Goal: Transaction & Acquisition: Purchase product/service

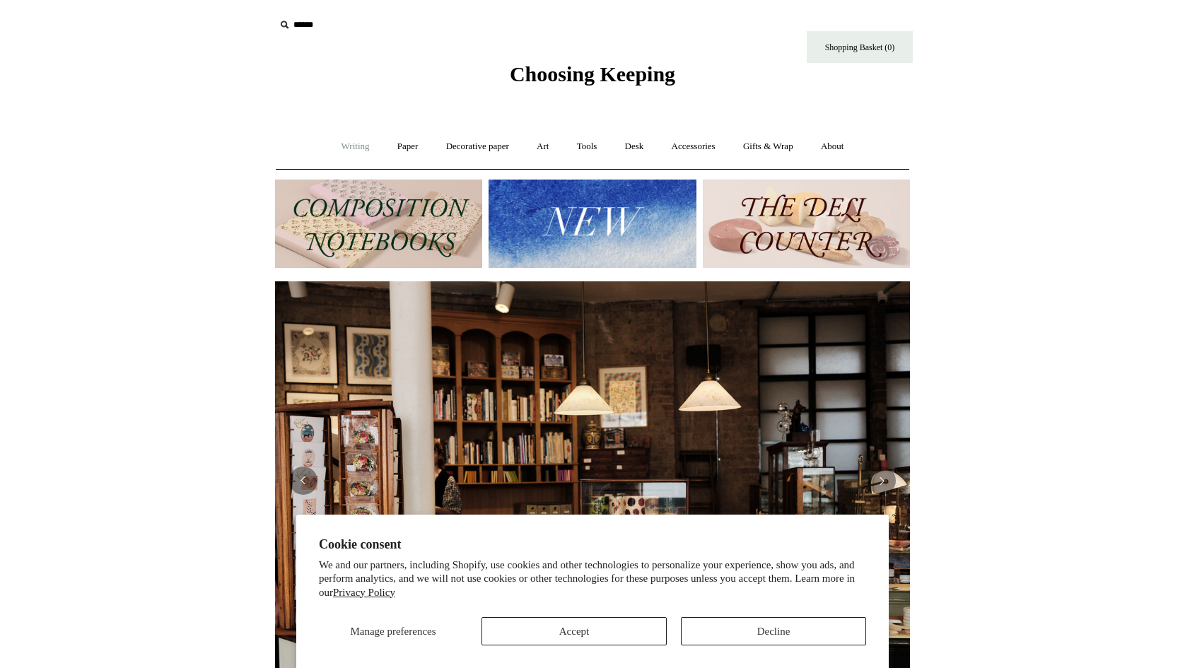
click at [345, 149] on link "Writing +" at bounding box center [356, 146] width 54 height 37
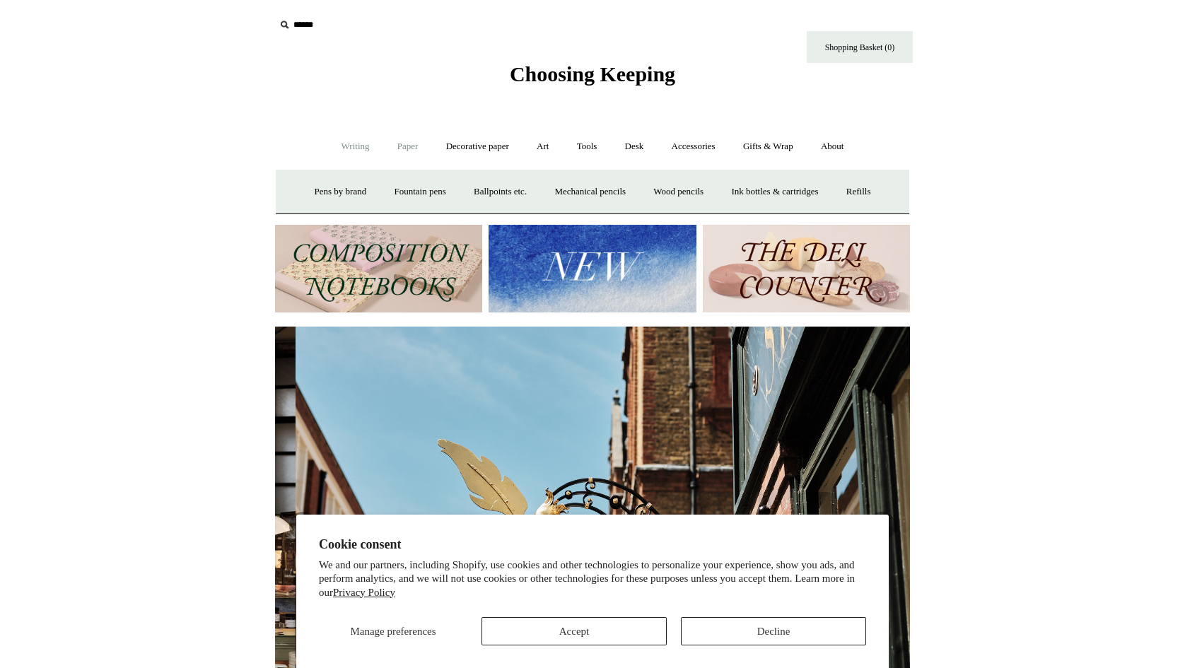
click at [410, 146] on link "Paper +" at bounding box center [408, 146] width 47 height 37
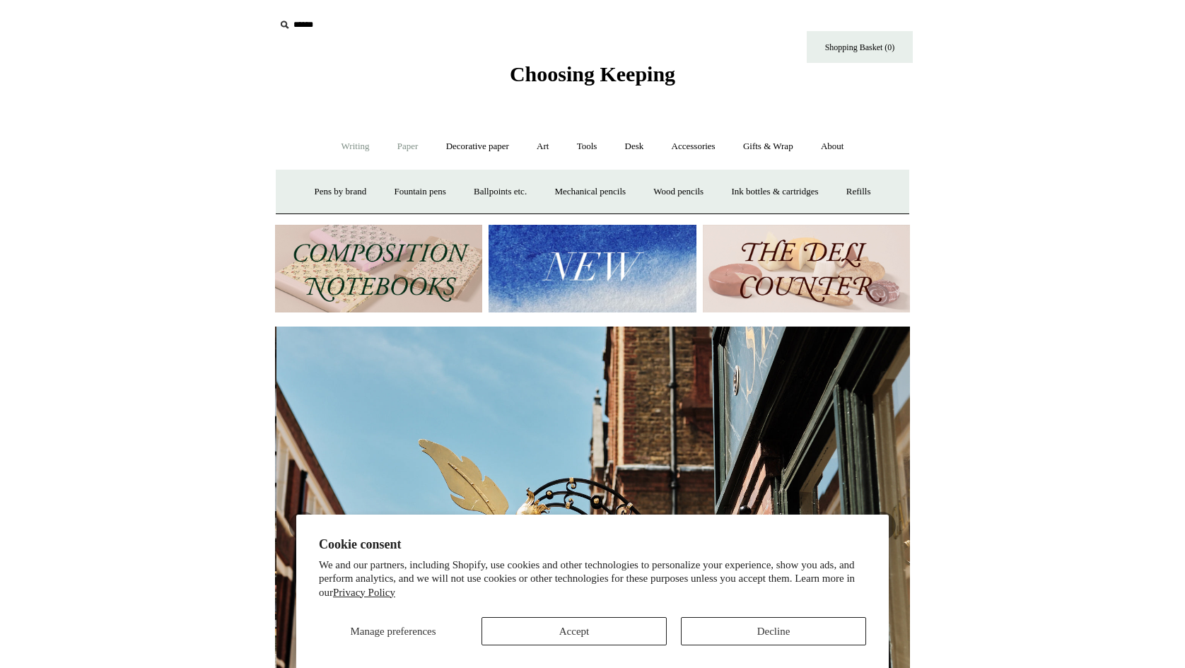
scroll to position [0, 635]
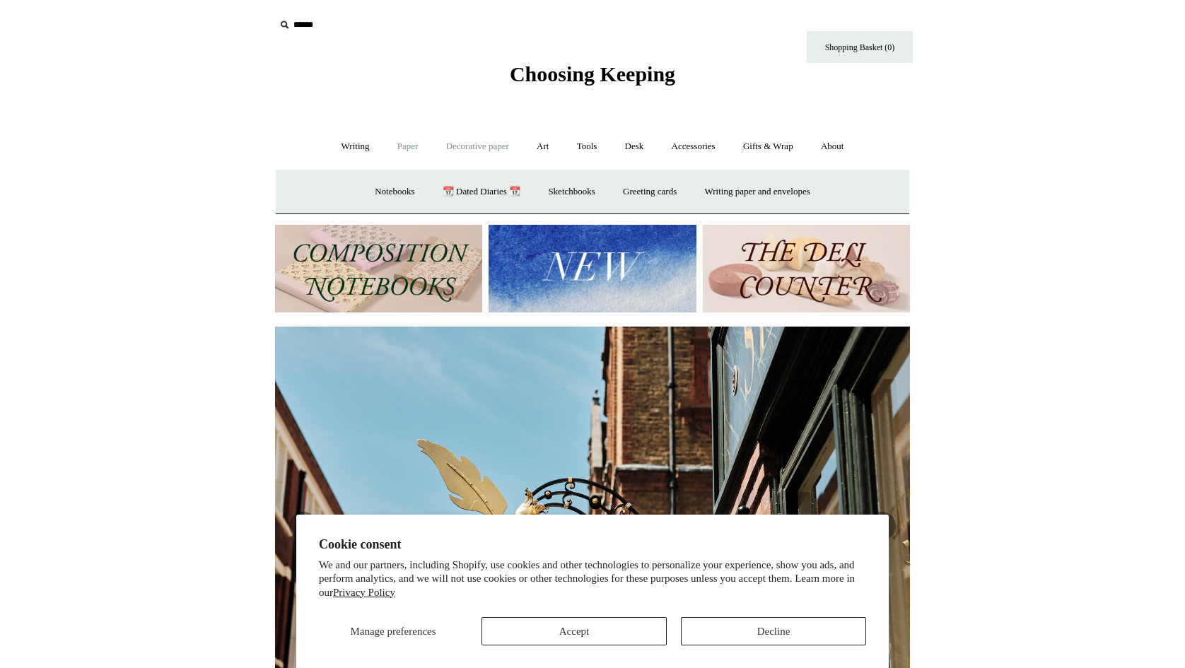
click at [470, 148] on link "Decorative paper +" at bounding box center [478, 146] width 88 height 37
click at [528, 147] on link "Art +" at bounding box center [542, 146] width 37 height 37
click at [602, 140] on link "Tools +" at bounding box center [587, 146] width 46 height 37
click at [638, 146] on link "Desk +" at bounding box center [634, 146] width 45 height 37
click at [716, 146] on link "Accessories +" at bounding box center [693, 146] width 69 height 37
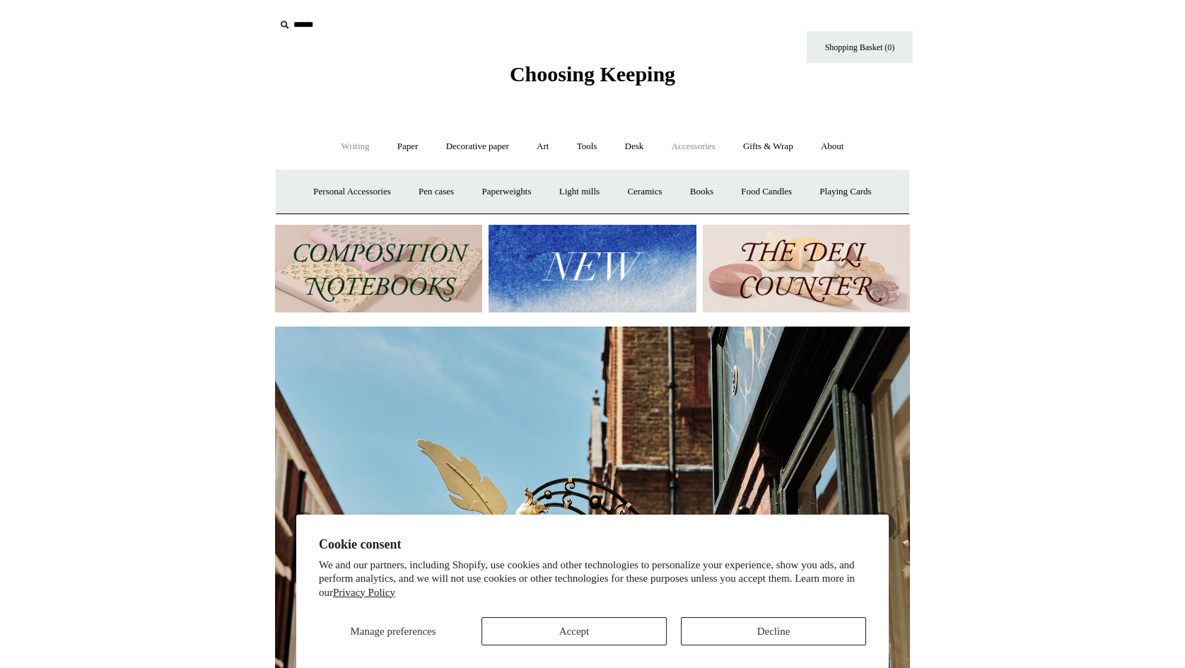
click at [332, 151] on link "Writing +" at bounding box center [356, 146] width 54 height 37
click at [335, 145] on link "Writing -" at bounding box center [356, 146] width 54 height 37
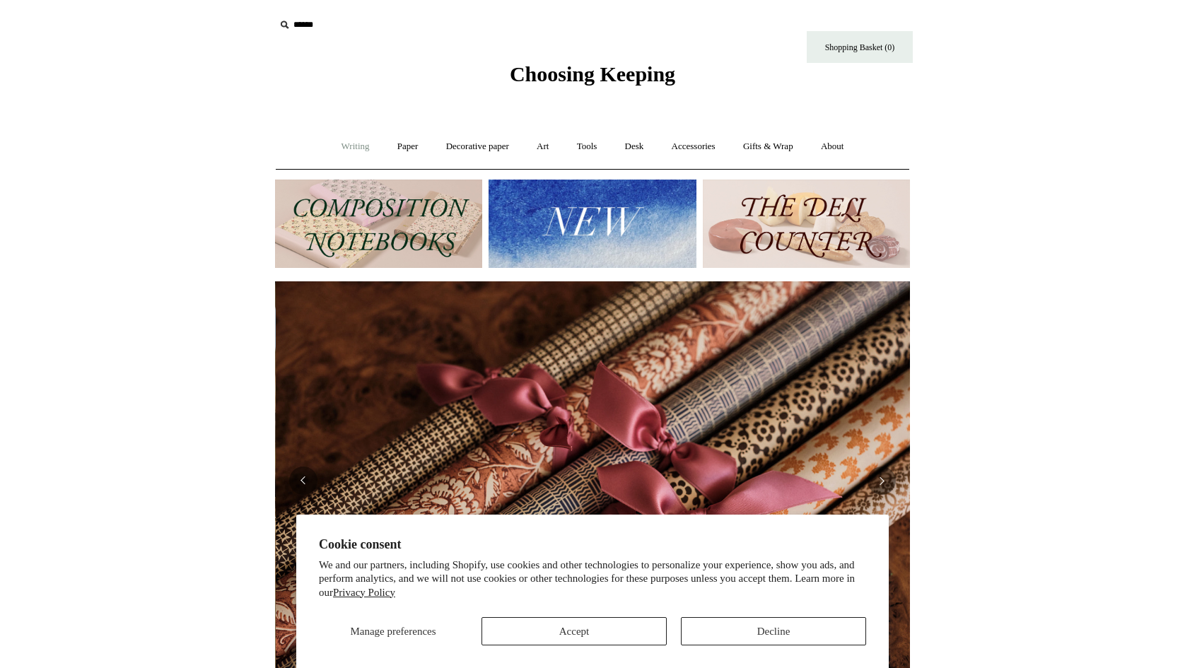
scroll to position [0, 1270]
click at [337, 148] on link "Writing +" at bounding box center [356, 146] width 54 height 37
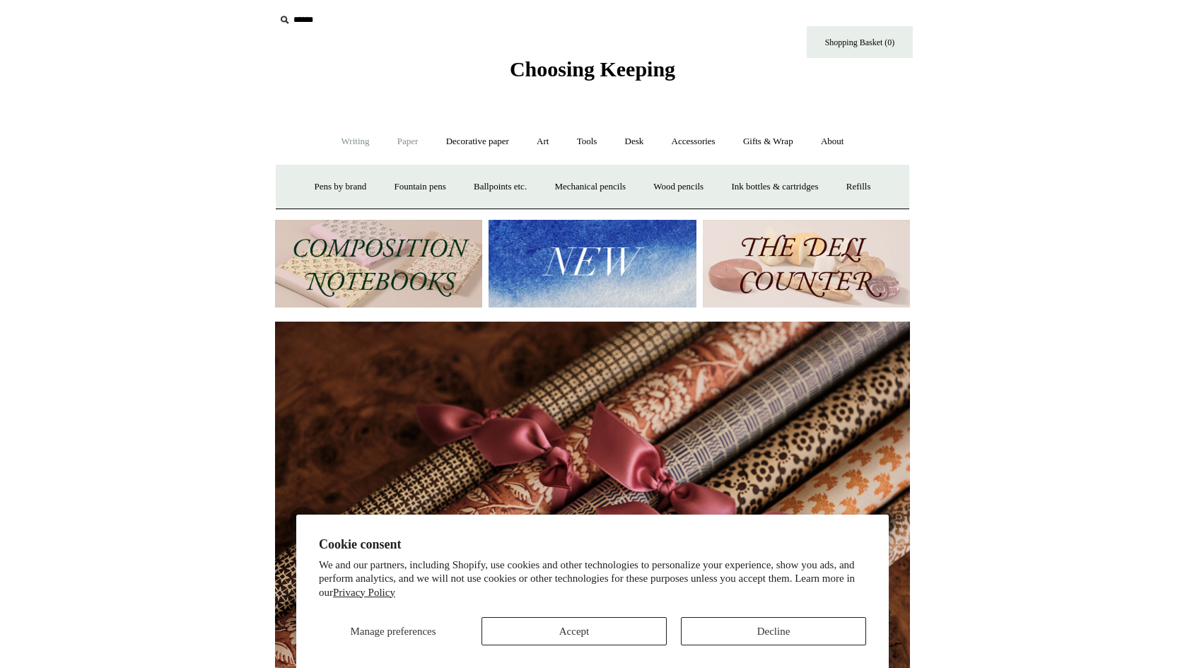
scroll to position [7, 0]
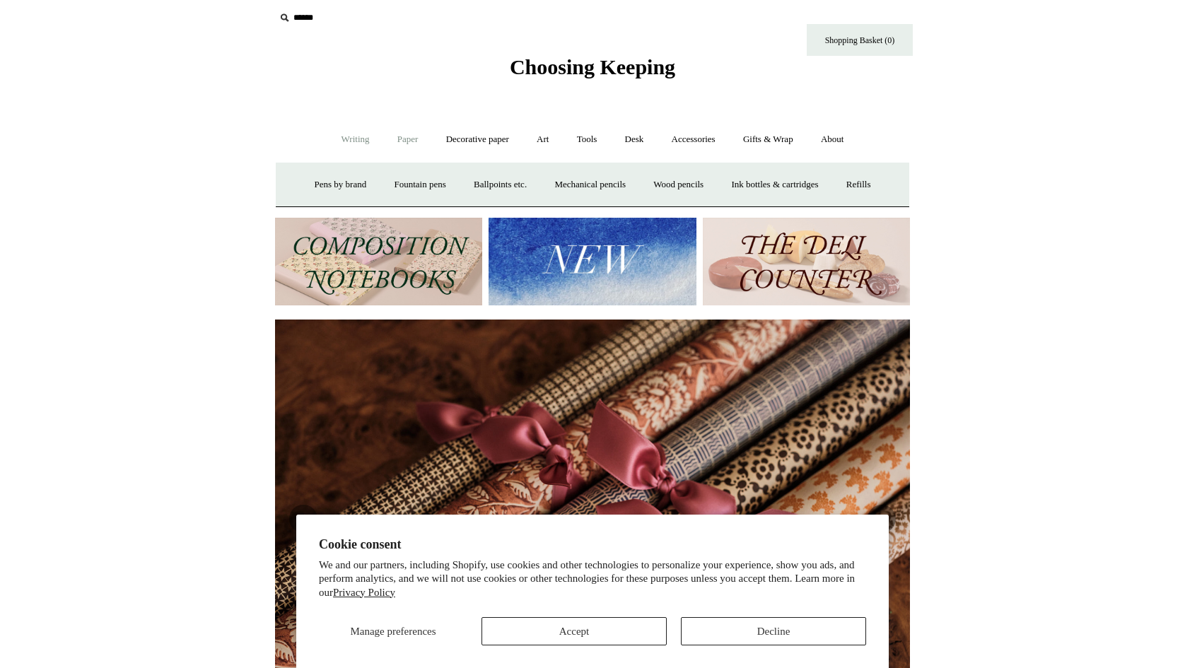
click at [403, 153] on link "Paper +" at bounding box center [408, 139] width 47 height 37
click at [462, 182] on link "📆 Dated Diaries 📆" at bounding box center [481, 184] width 103 height 37
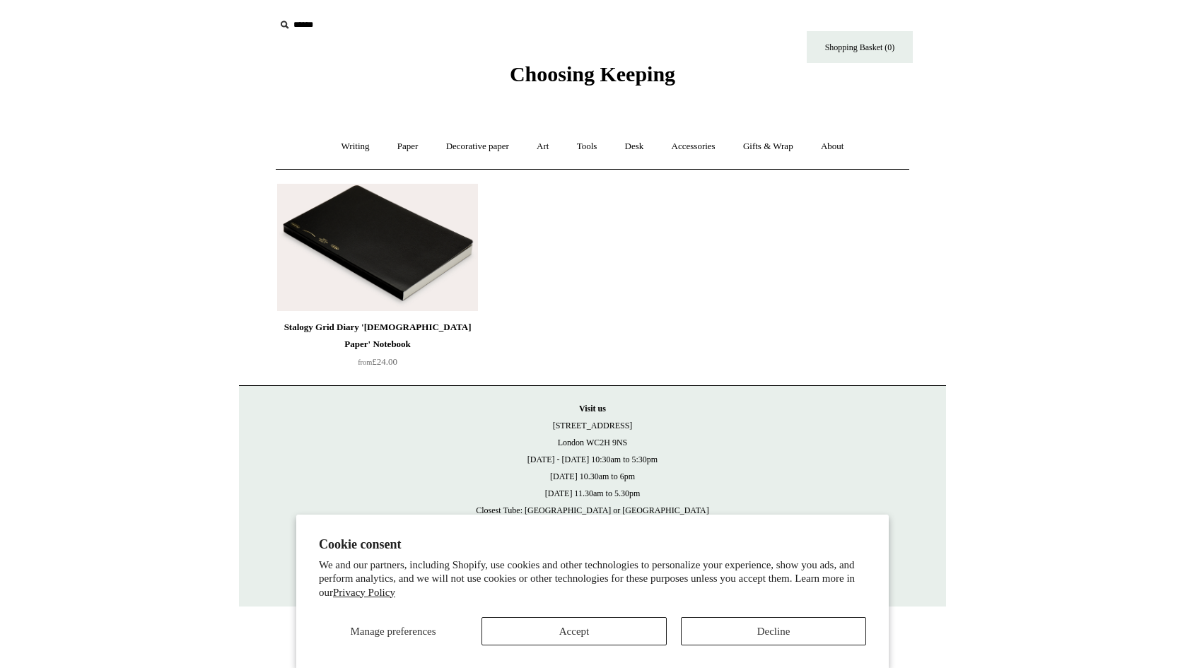
click at [393, 255] on img at bounding box center [377, 247] width 201 height 127
